Goal: Navigation & Orientation: Find specific page/section

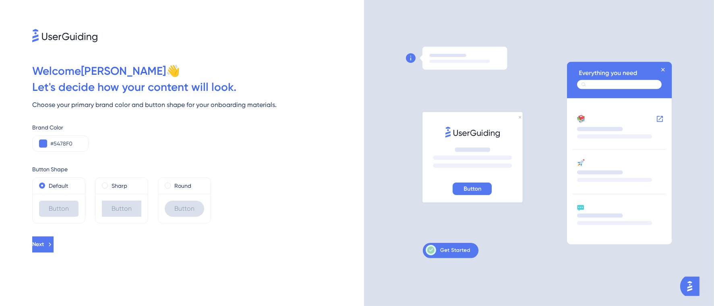
drag, startPoint x: 410, startPoint y: 0, endPoint x: 342, endPoint y: 143, distance: 158.5
click at [342, 143] on div "Brand Color #5478F0" at bounding box center [198, 137] width 332 height 29
click at [54, 204] on button "Next" at bounding box center [42, 245] width 21 height 16
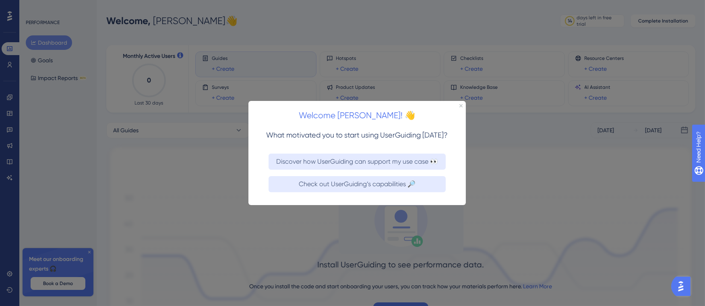
click at [351, 175] on div "Check out UserGuiding’s capabilities 🔎" at bounding box center [356, 189] width 217 height 32
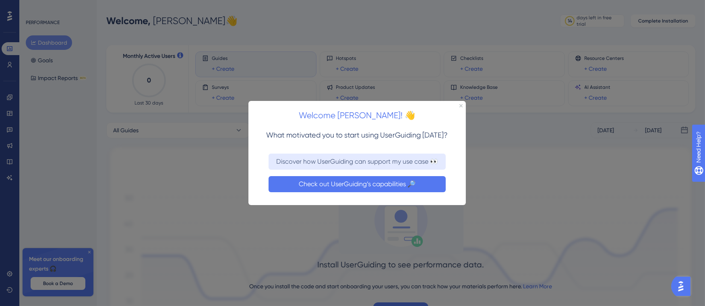
click at [350, 185] on button "Check out UserGuiding’s capabilities 🔎" at bounding box center [356, 184] width 177 height 16
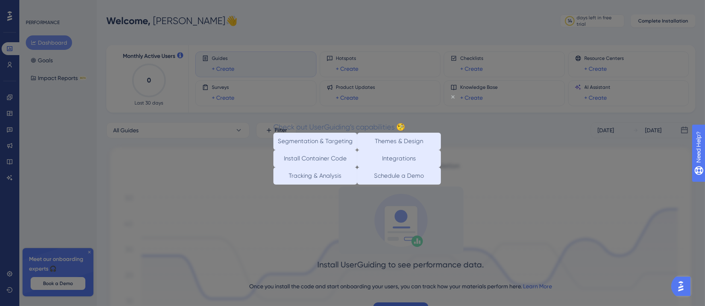
click at [453, 97] on icon "Close Preview" at bounding box center [452, 96] width 3 height 3
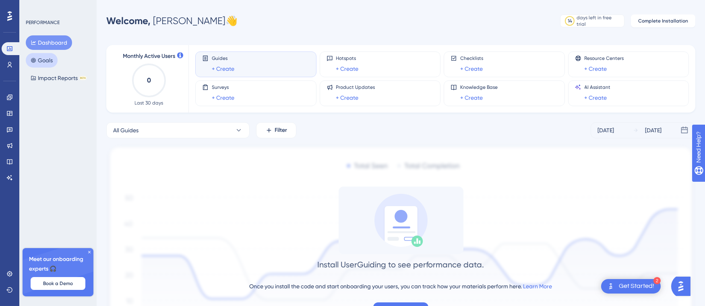
click at [45, 60] on button "Goals" at bounding box center [42, 60] width 32 height 14
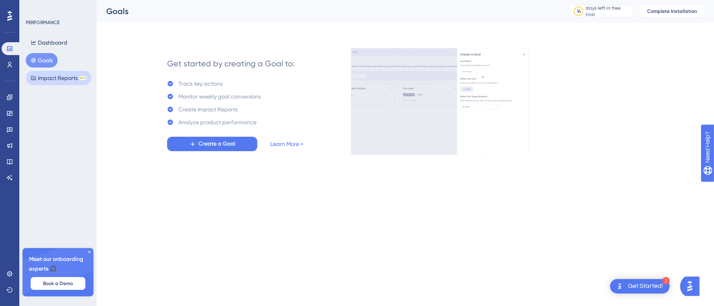
click at [55, 82] on button "Impact Reports BETA" at bounding box center [59, 78] width 66 height 14
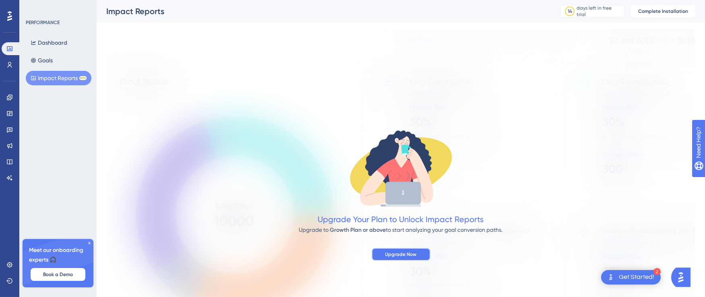
click at [414, 204] on span "Upgrade Now" at bounding box center [400, 254] width 31 height 6
click at [8, 63] on icon at bounding box center [10, 65] width 4 height 6
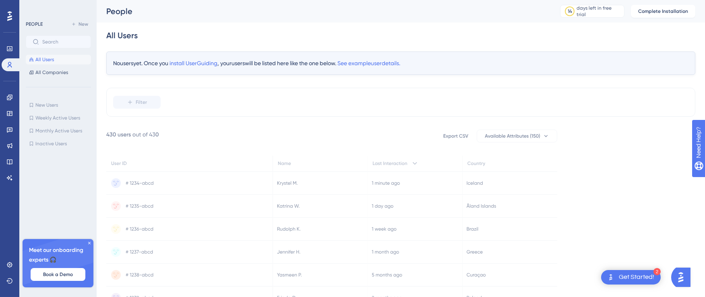
click at [13, 14] on div at bounding box center [9, 16] width 13 height 13
